Goal: Check status

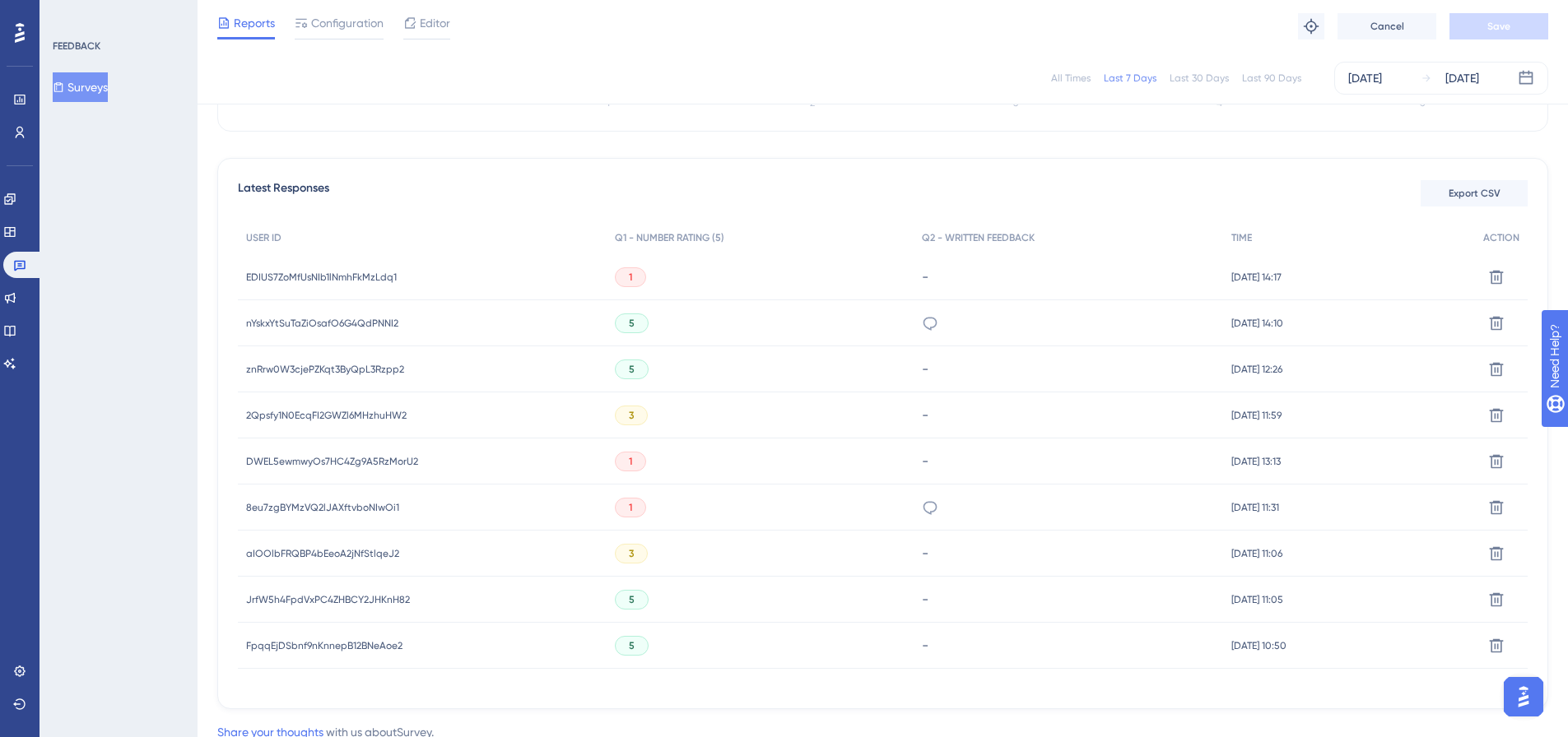
click at [97, 86] on button "Surveys" at bounding box center [80, 87] width 55 height 30
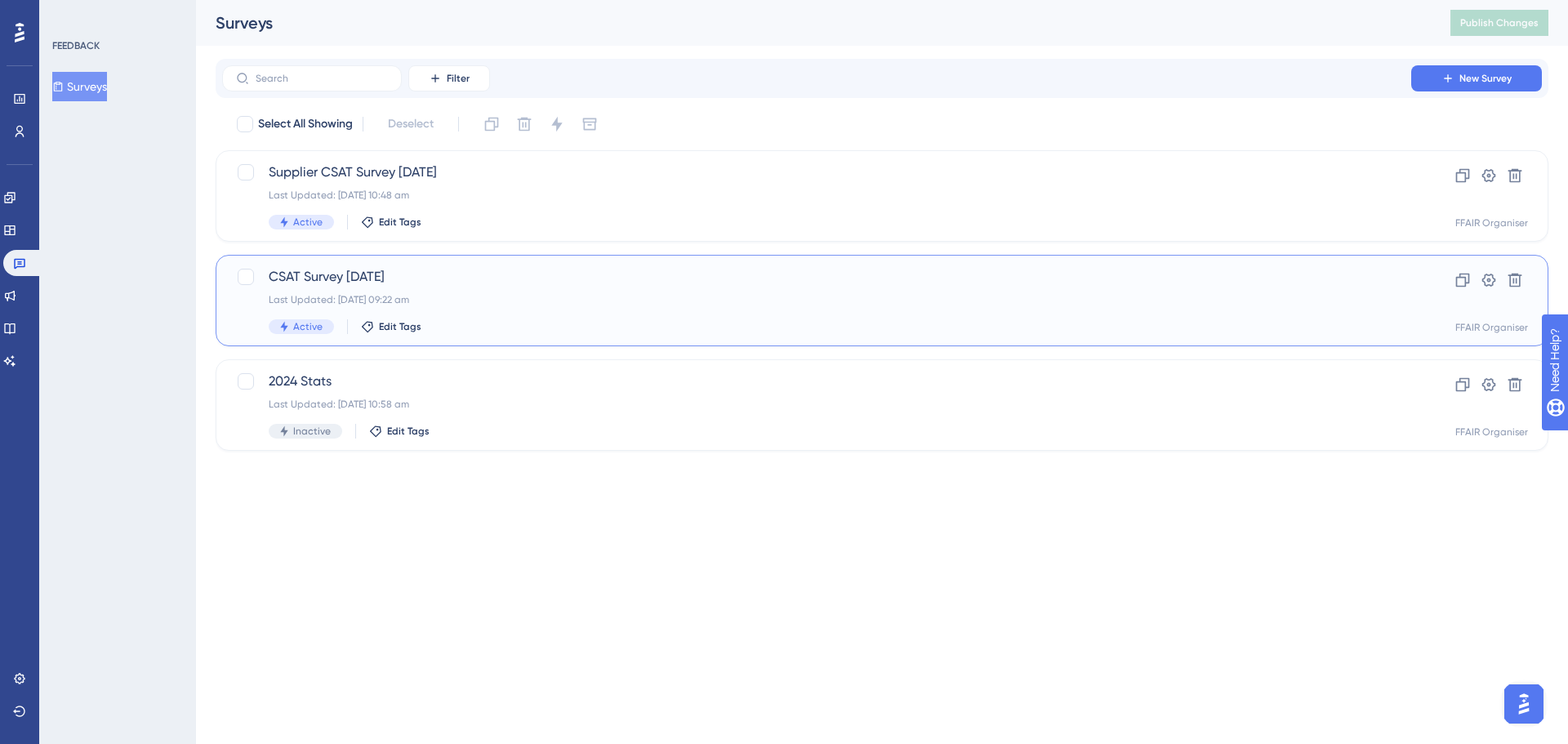
click at [545, 317] on div "CSAT Survey [DATE] Last Updated: [DATE] 09:22 am Active Edit Tags" at bounding box center [817, 300] width 1096 height 66
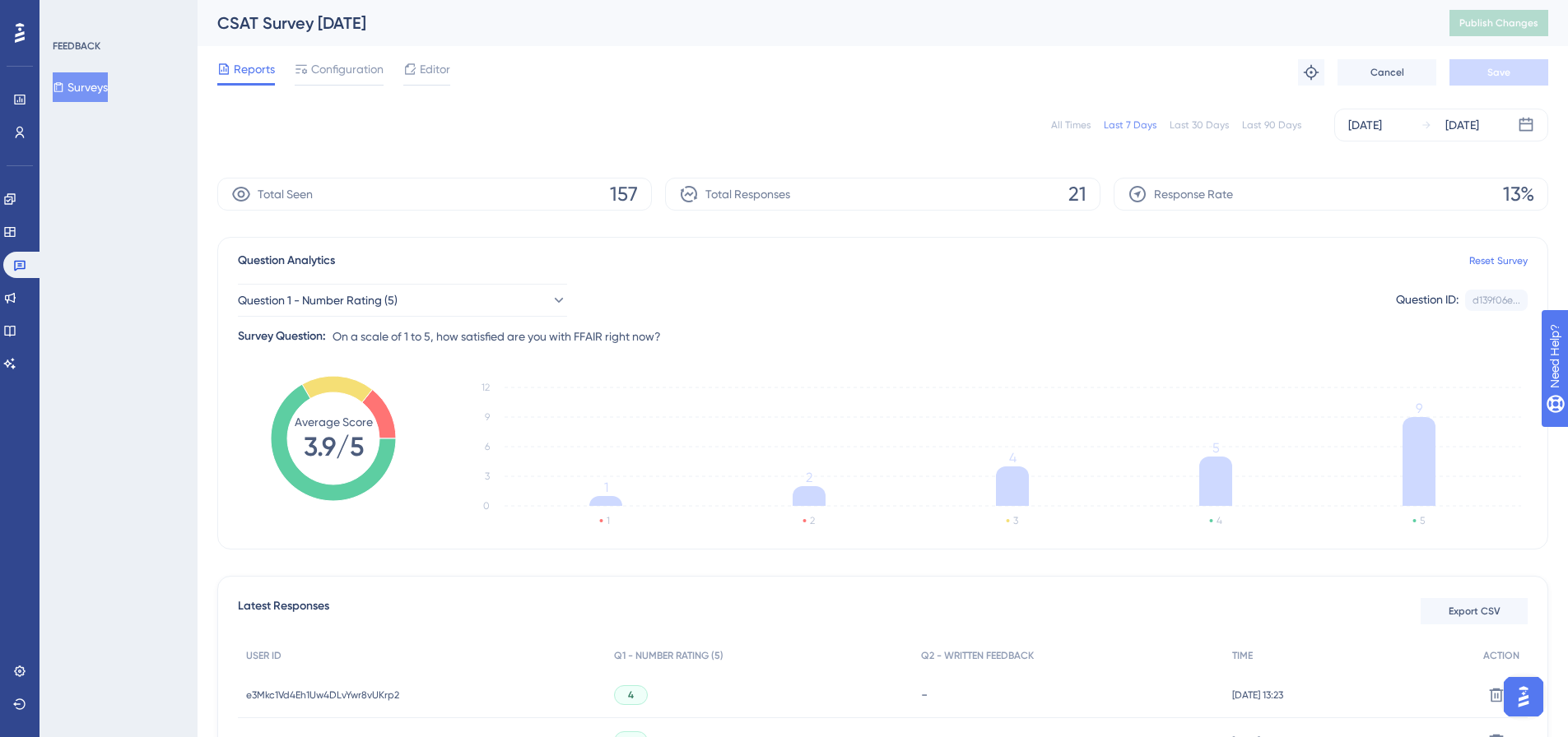
click at [102, 80] on button "Surveys" at bounding box center [80, 87] width 55 height 30
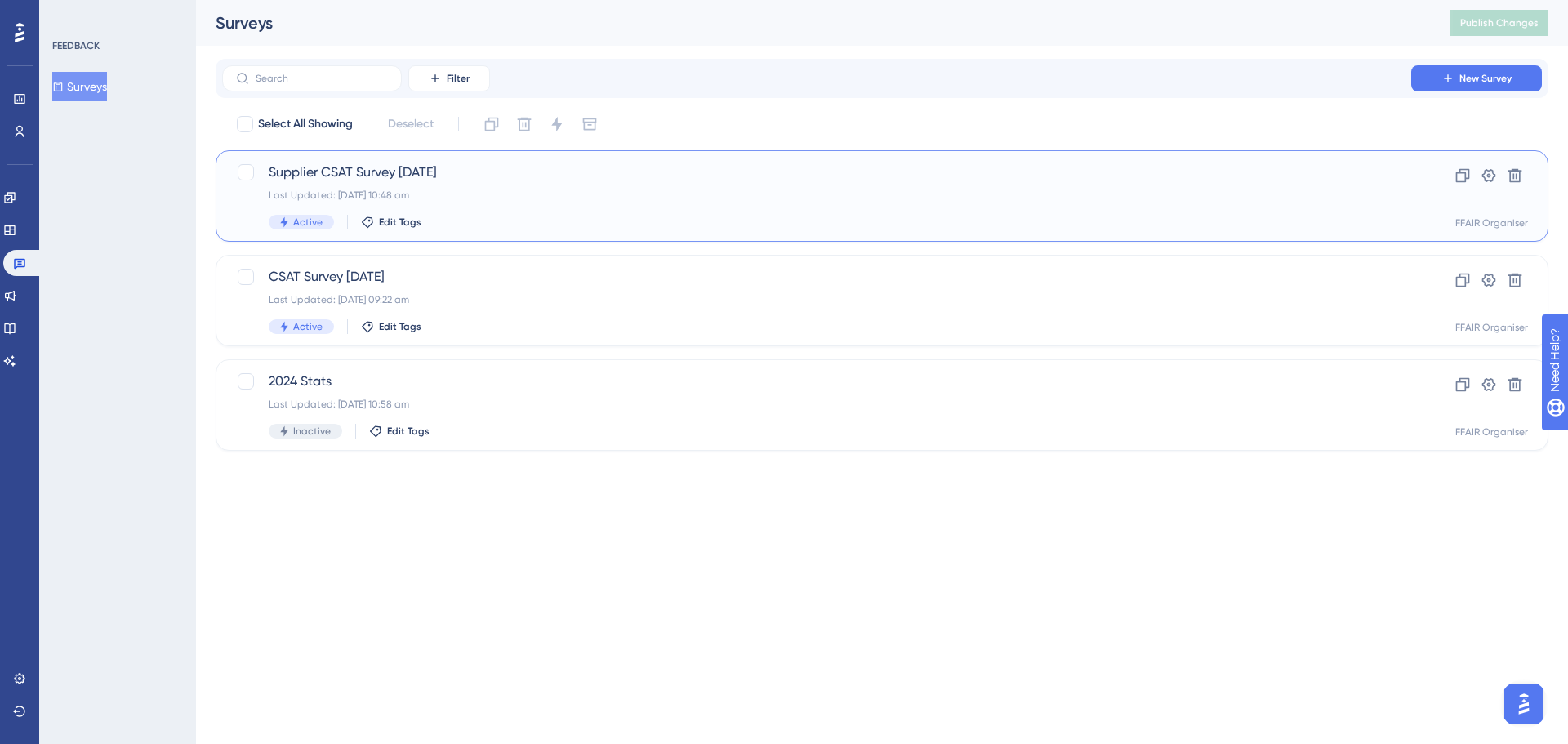
click at [643, 219] on div "Active Edit Tags" at bounding box center [817, 221] width 1096 height 15
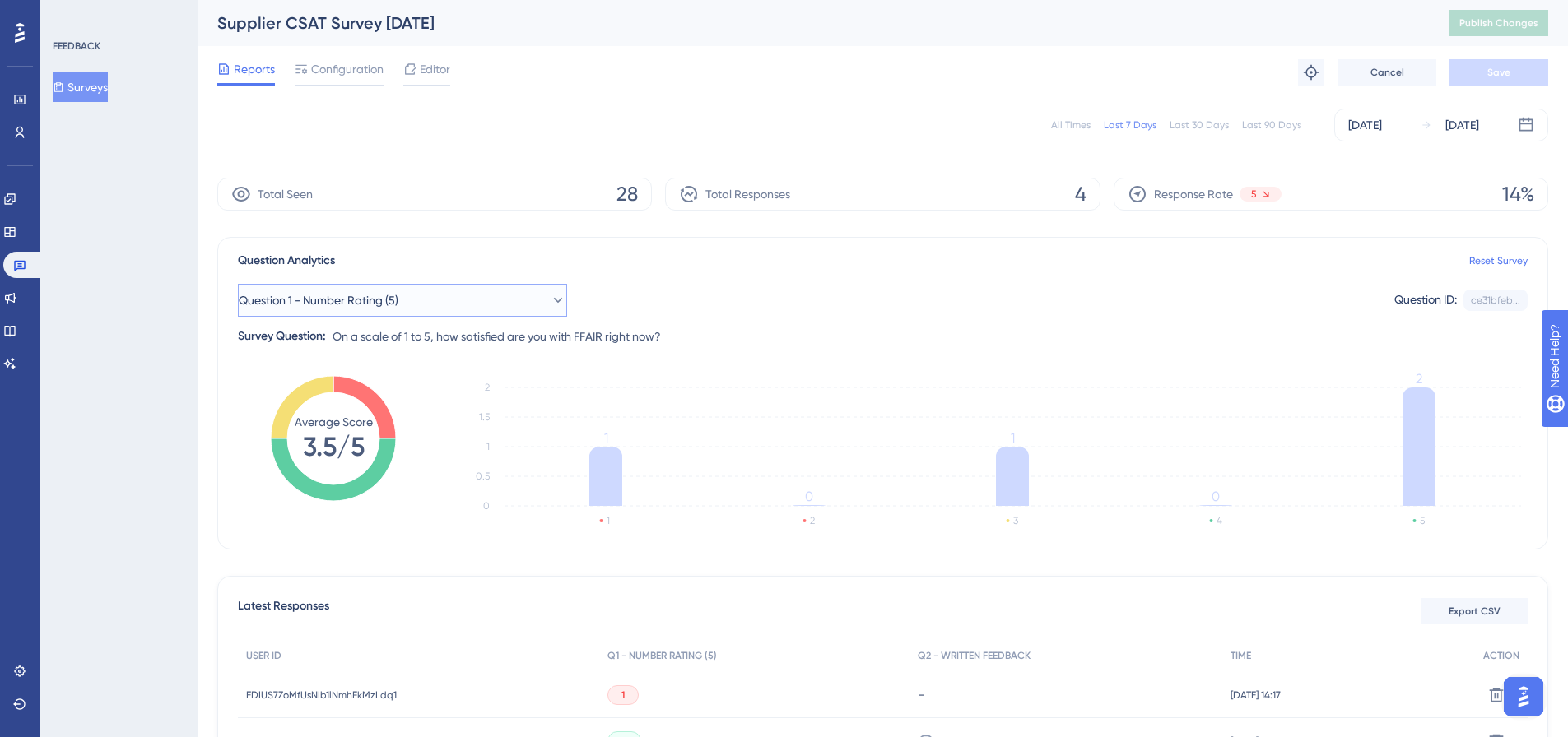
click at [458, 293] on button "Question 1 - Number Rating (5)" at bounding box center [402, 300] width 329 height 33
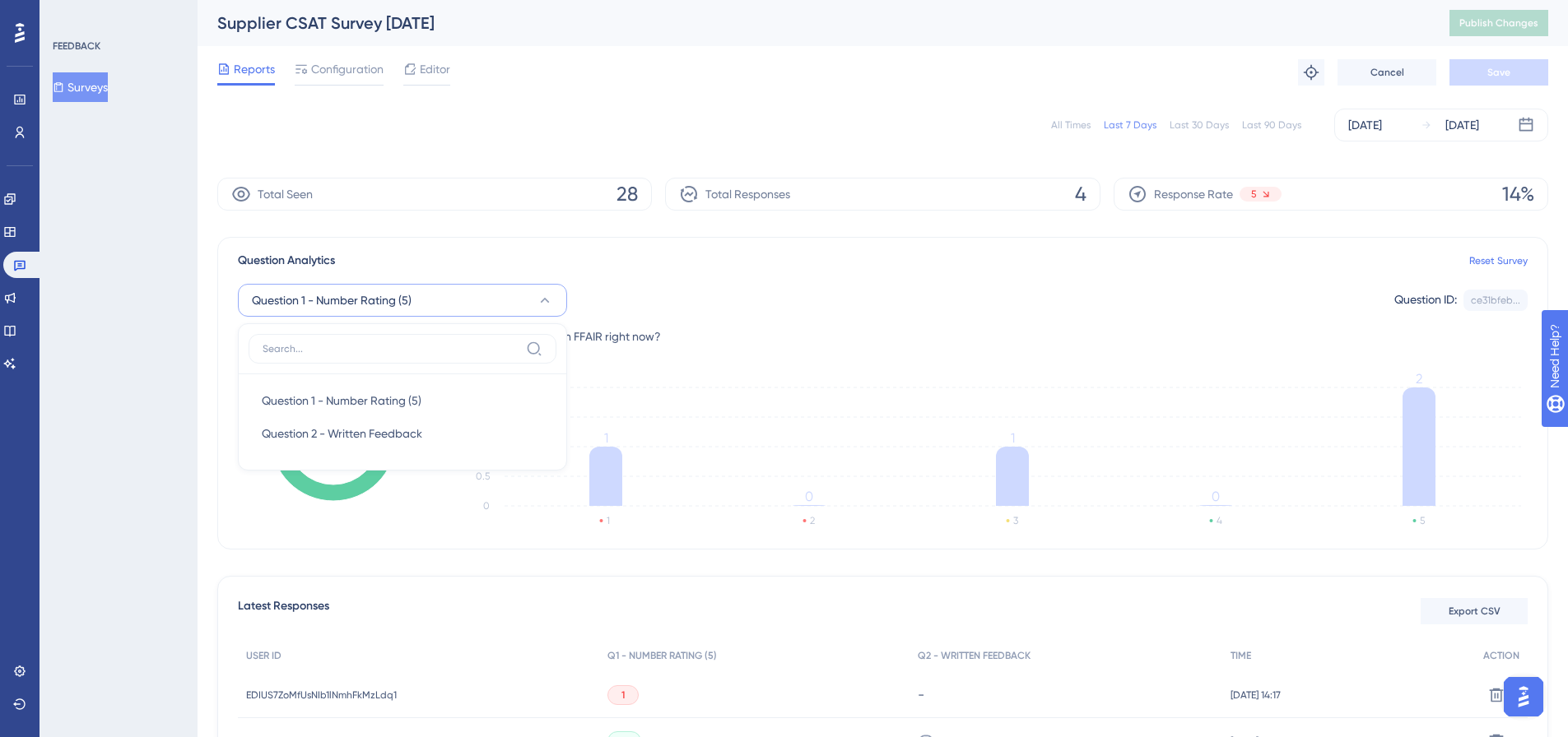
click at [458, 293] on button "Question 1 - Number Rating (5)" at bounding box center [402, 300] width 329 height 33
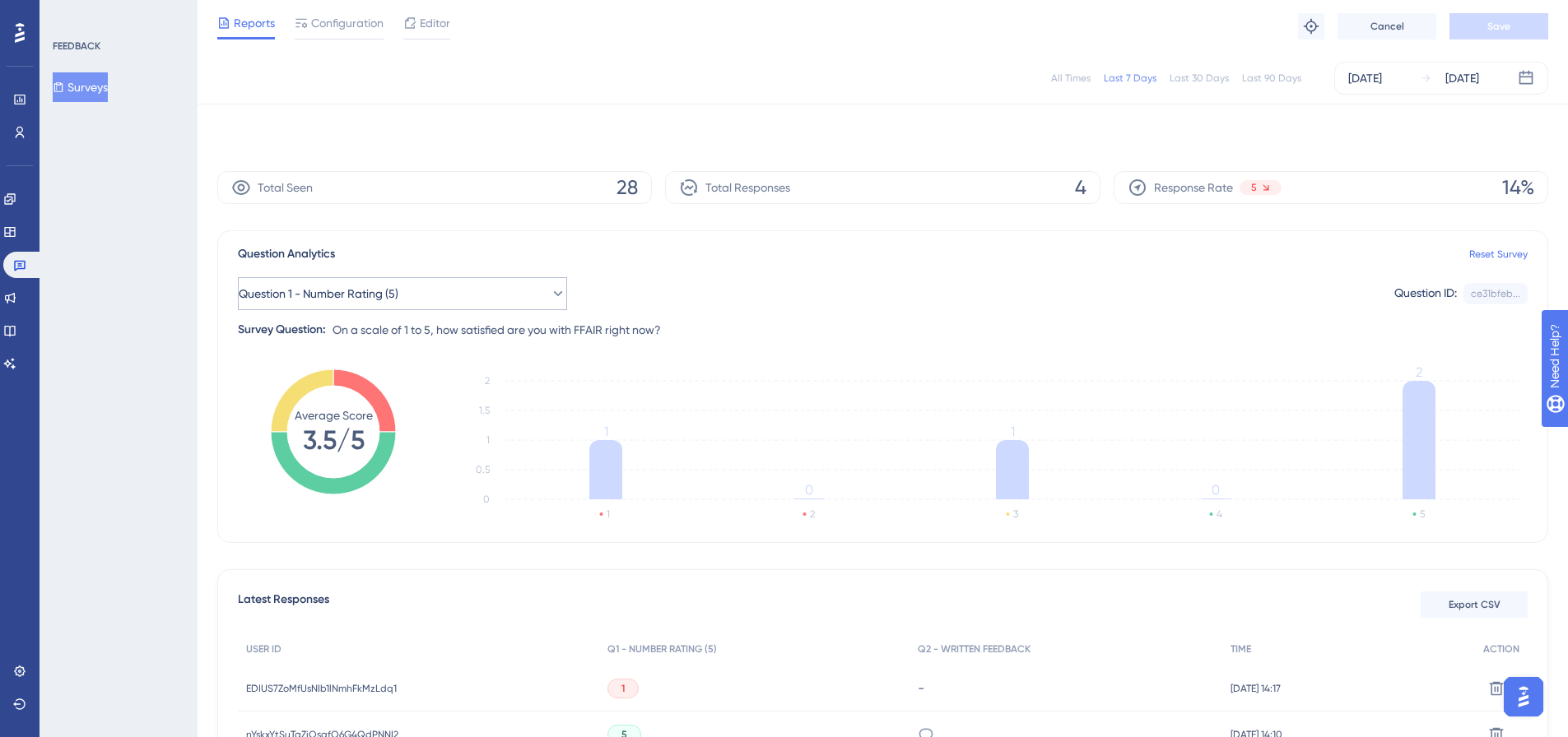
scroll to position [239, 0]
